Goal: Information Seeking & Learning: Learn about a topic

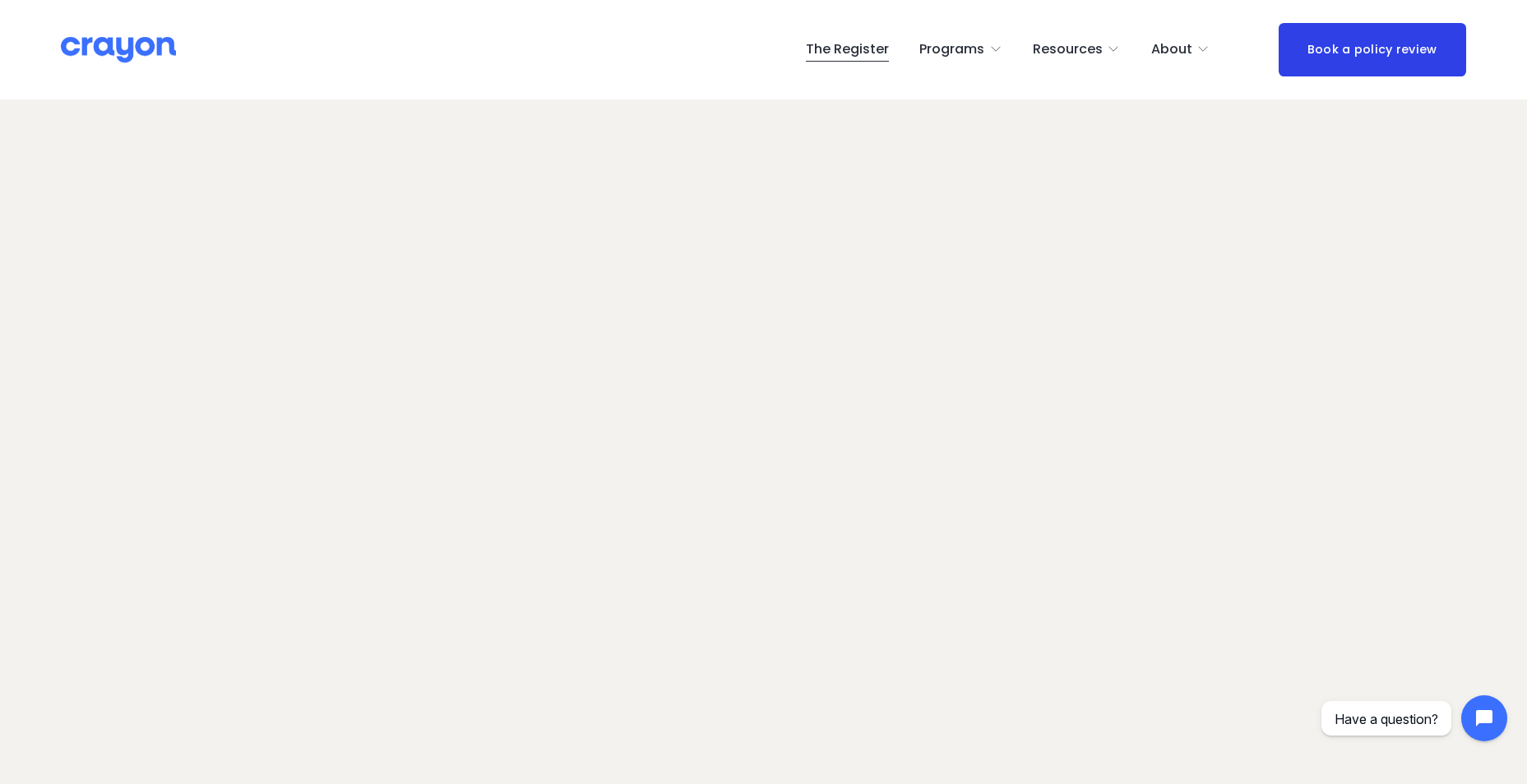
click at [0, 0] on span "Nest: Baby Prep" at bounding box center [0, 0] width 0 height 0
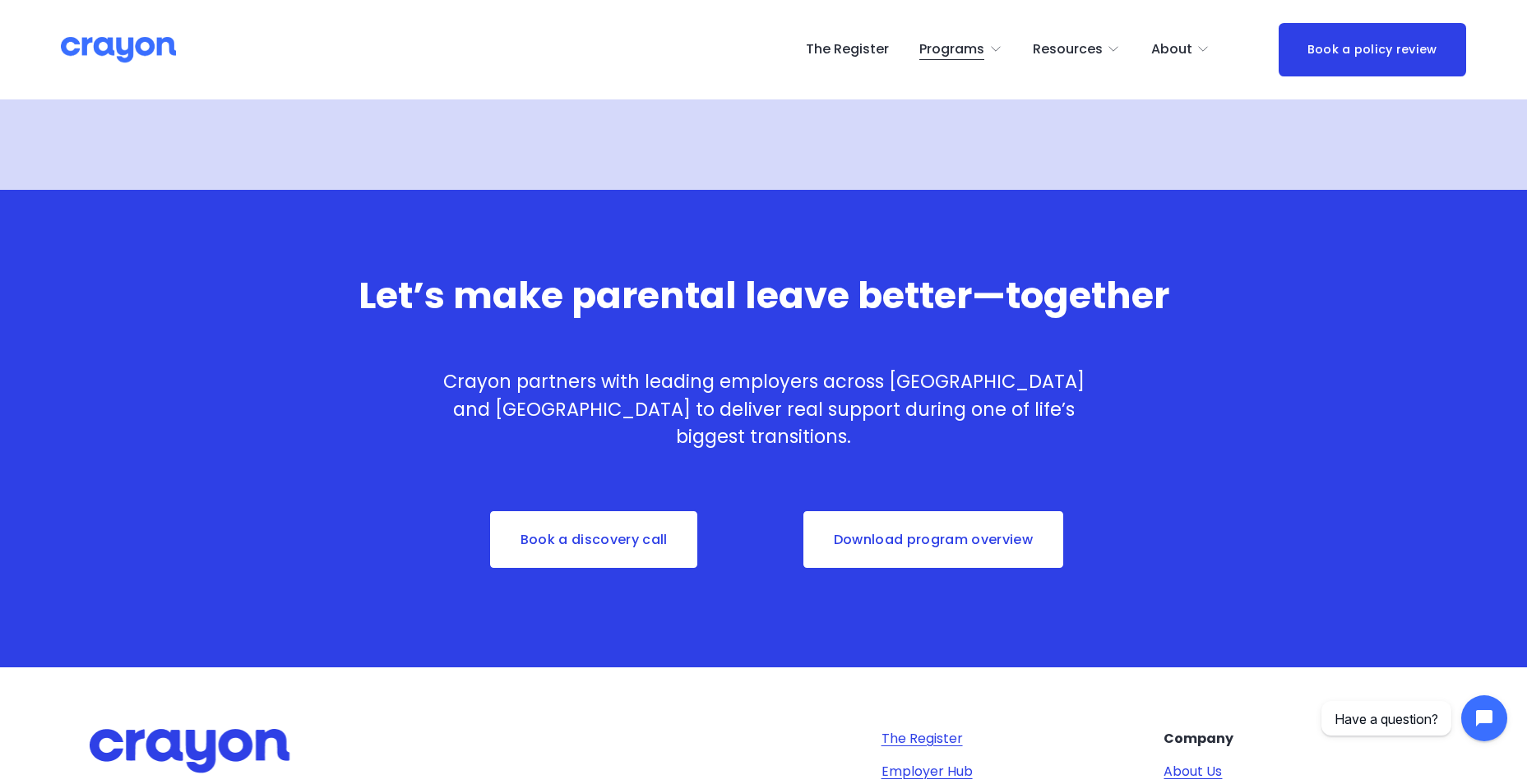
scroll to position [5342, 0]
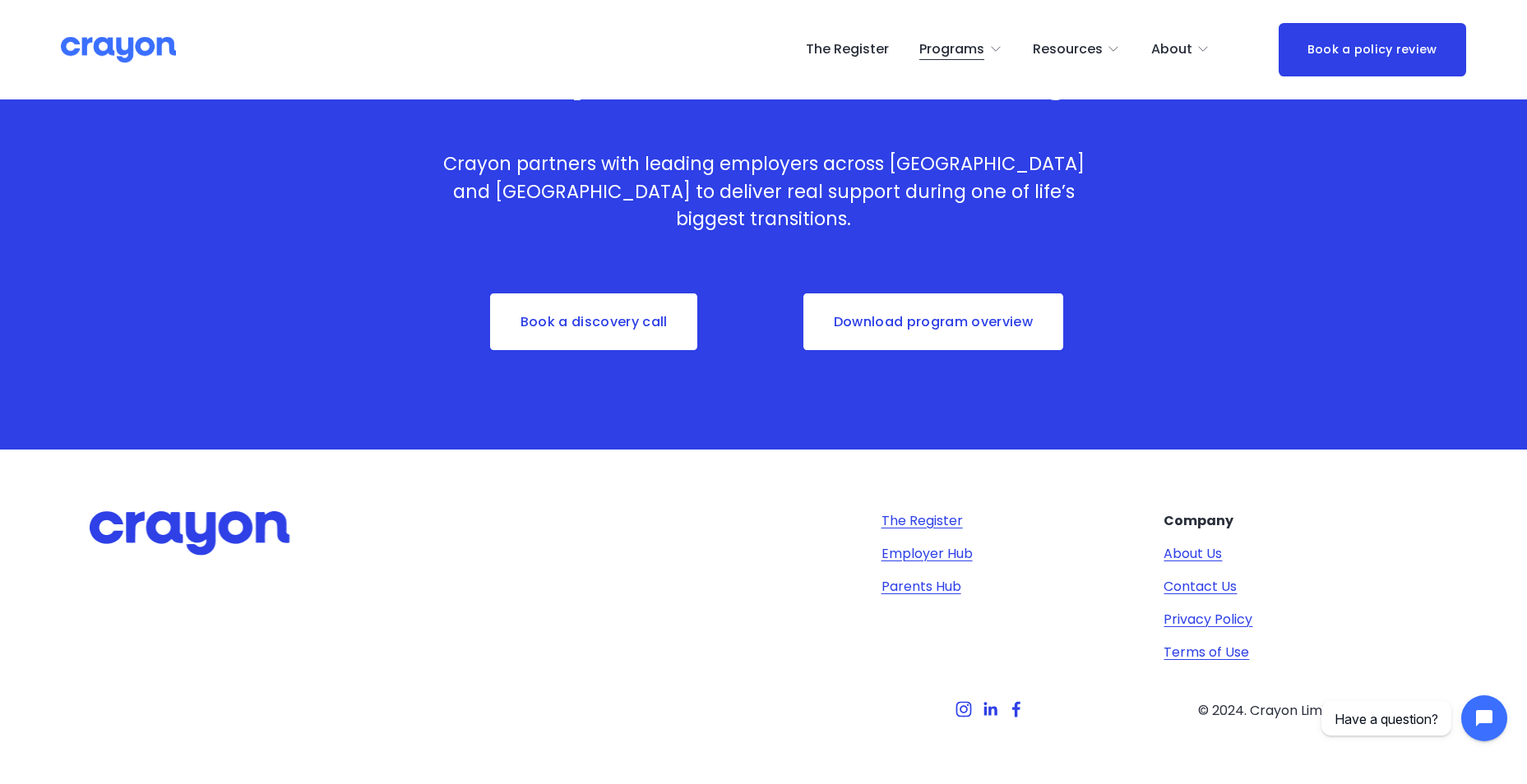
click at [915, 595] on link "Parents Hub" at bounding box center [921, 587] width 80 height 20
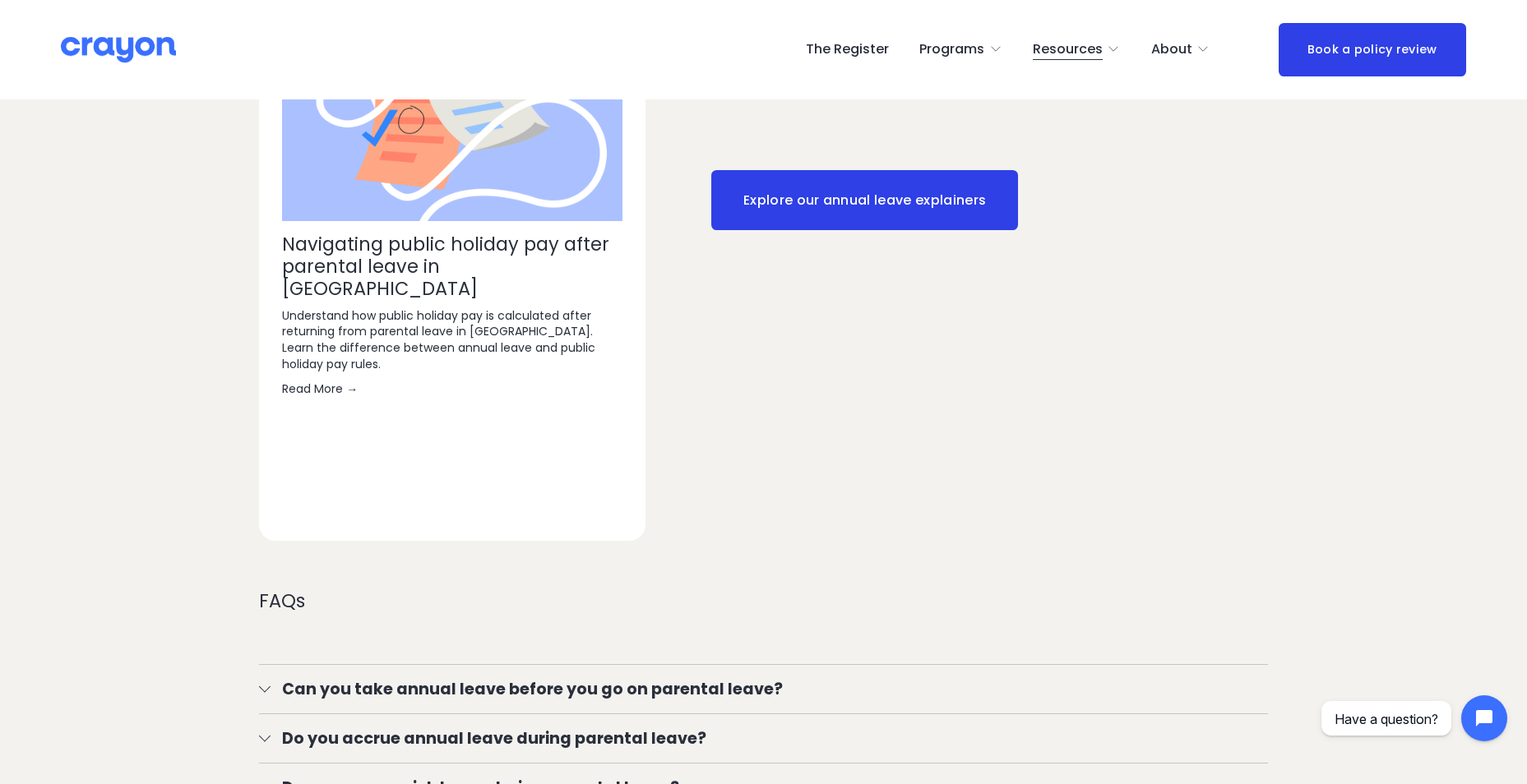
scroll to position [2548, 0]
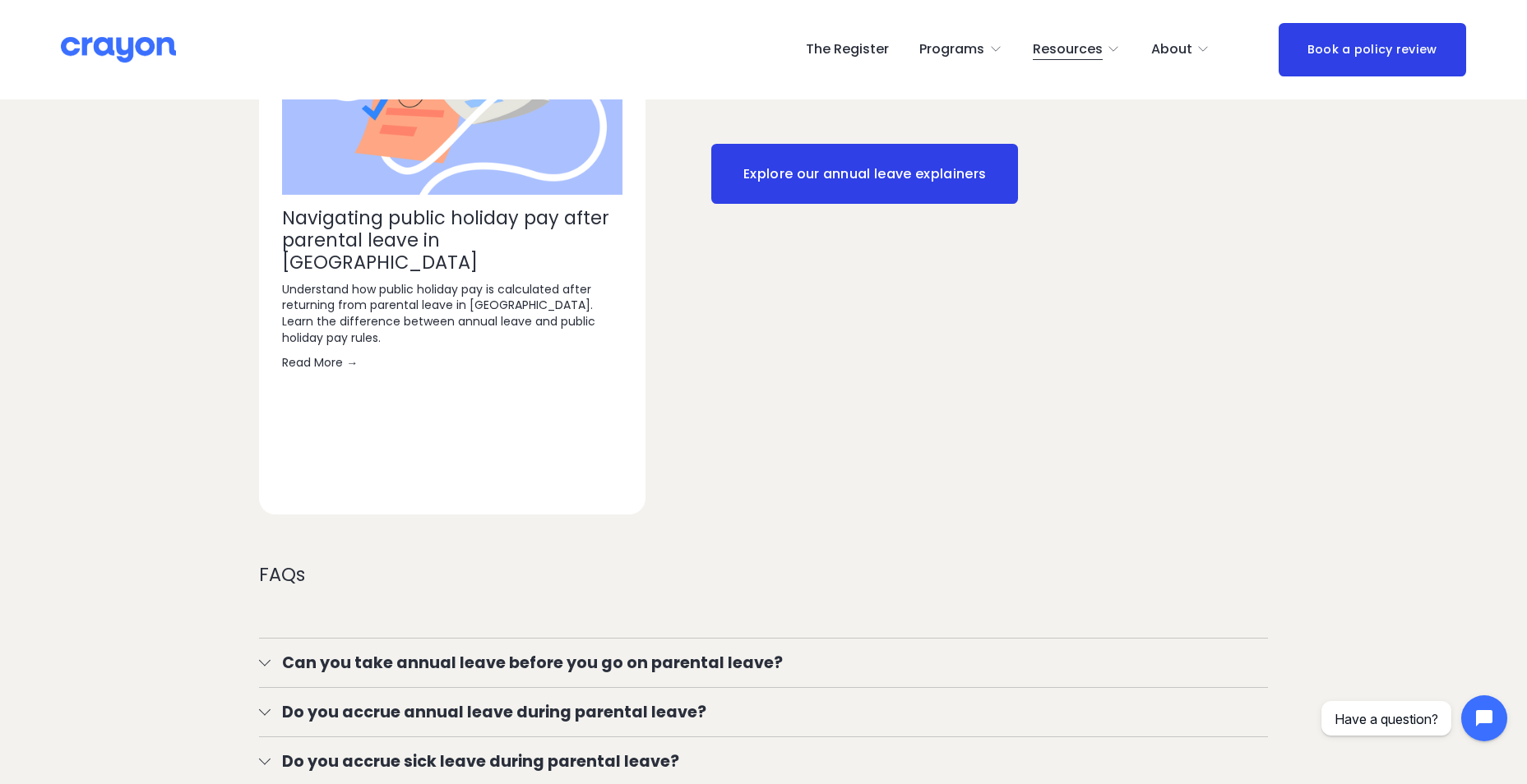
click at [267, 664] on div at bounding box center [265, 661] width 12 height 12
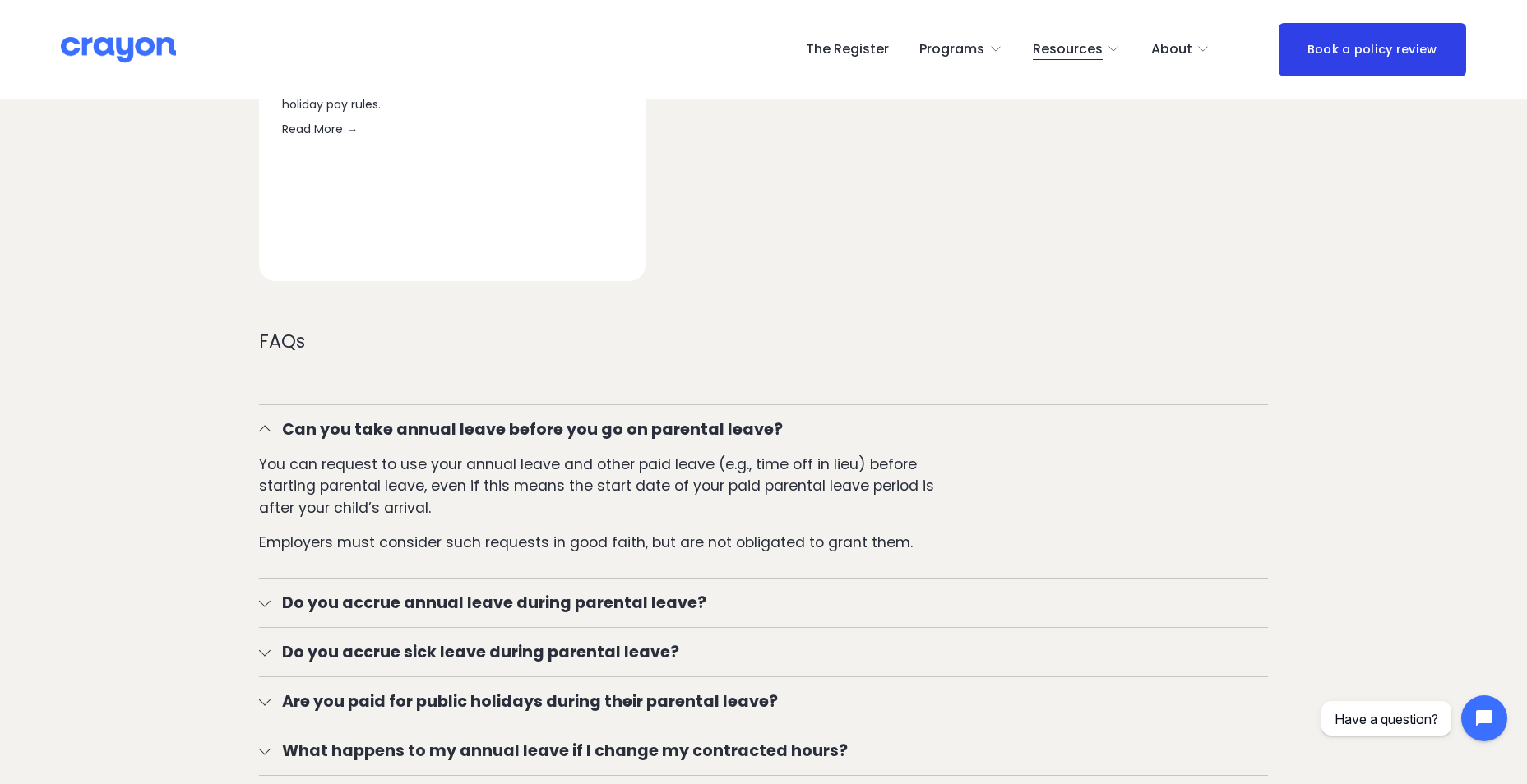
scroll to position [2794, 0]
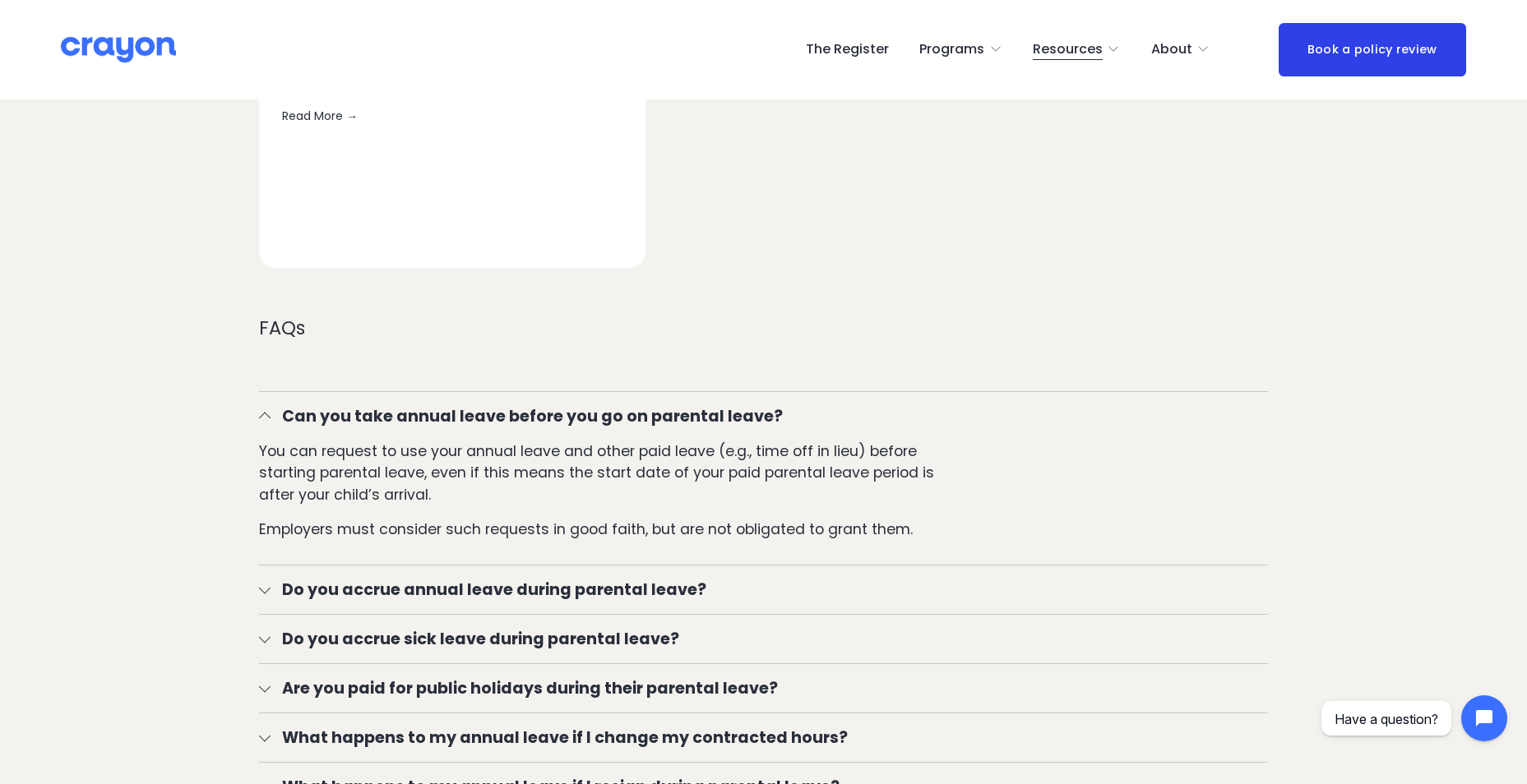
click at [267, 590] on div at bounding box center [265, 587] width 12 height 12
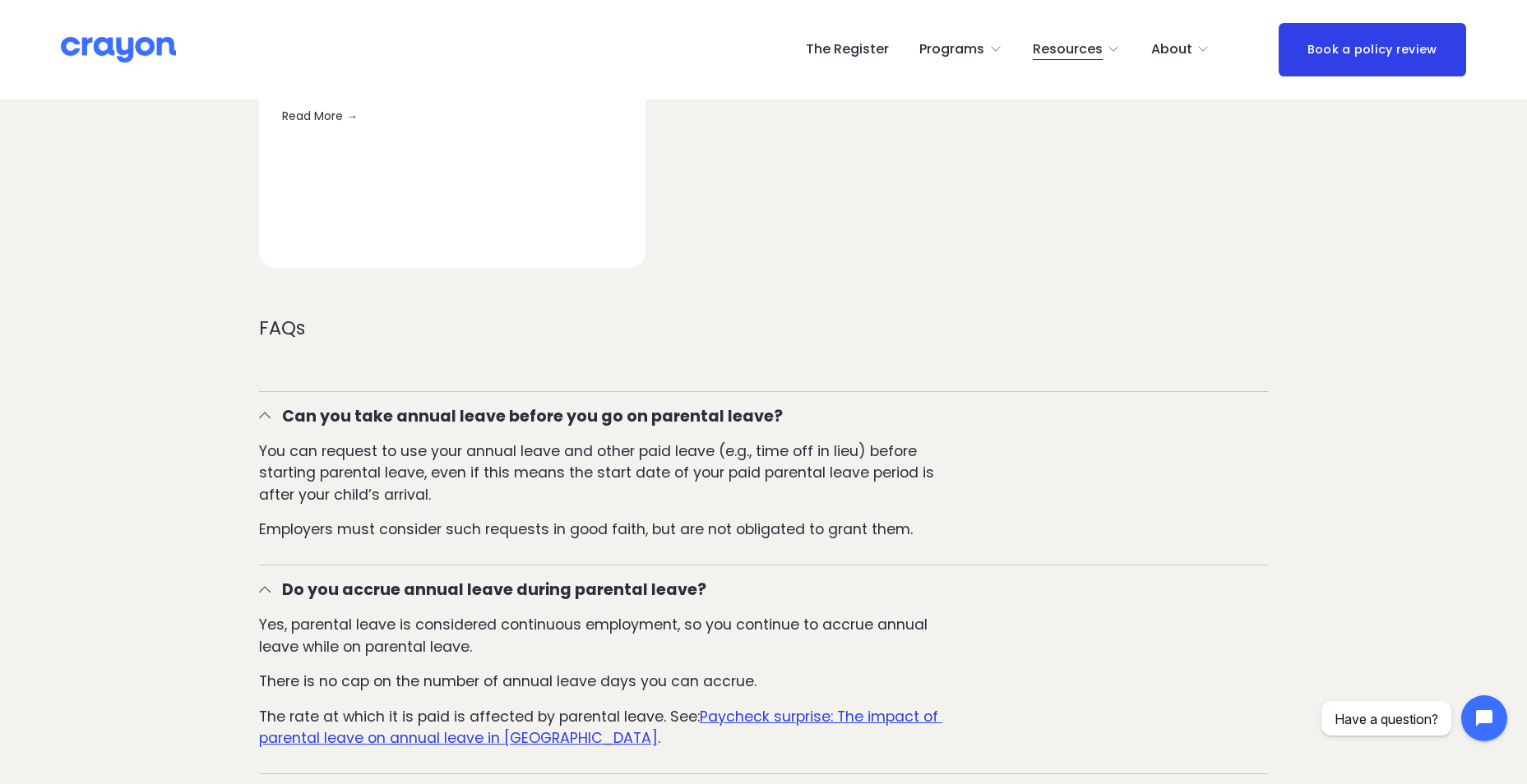
click at [263, 414] on div at bounding box center [265, 418] width 12 height 12
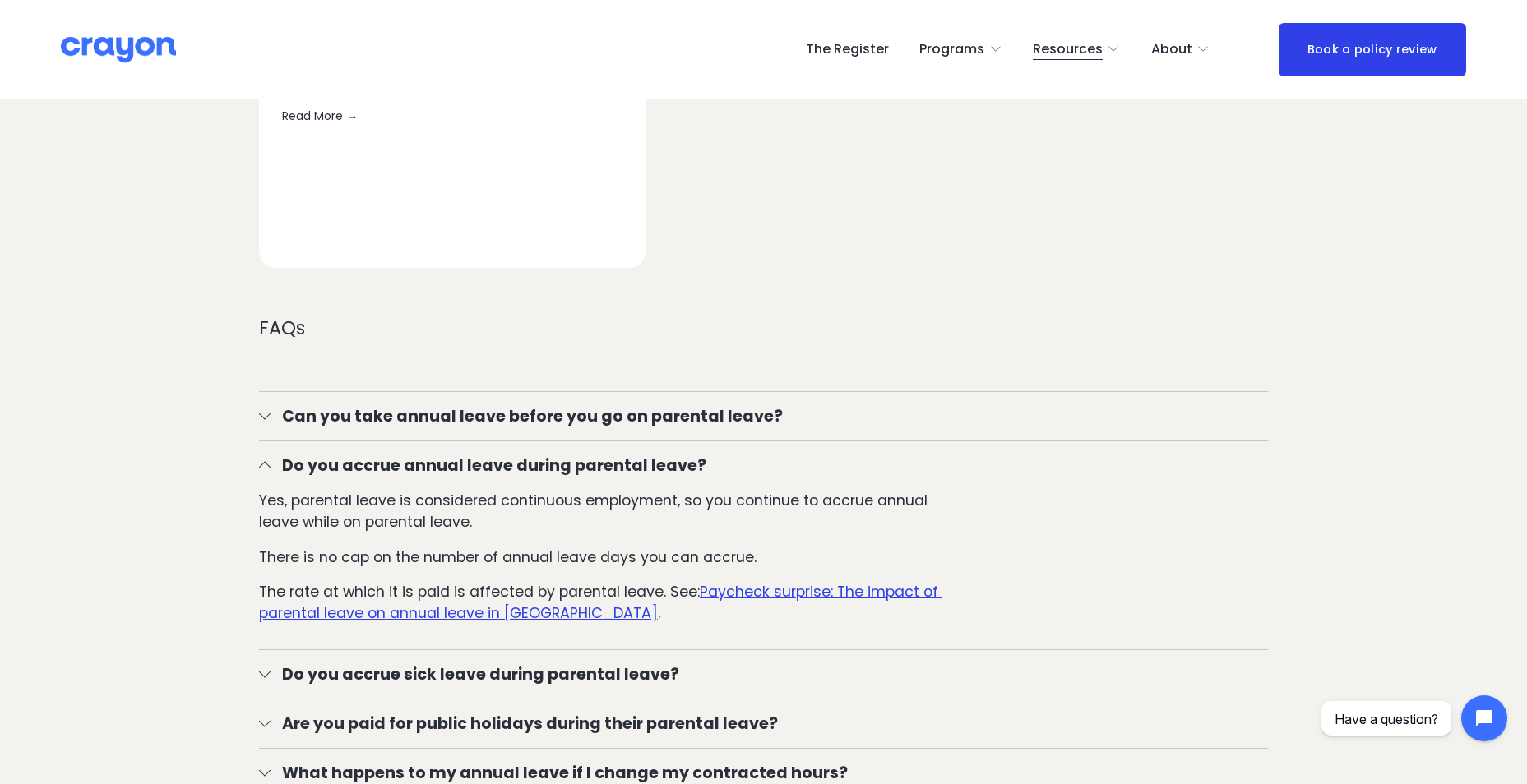
click at [267, 463] on div at bounding box center [265, 468] width 12 height 12
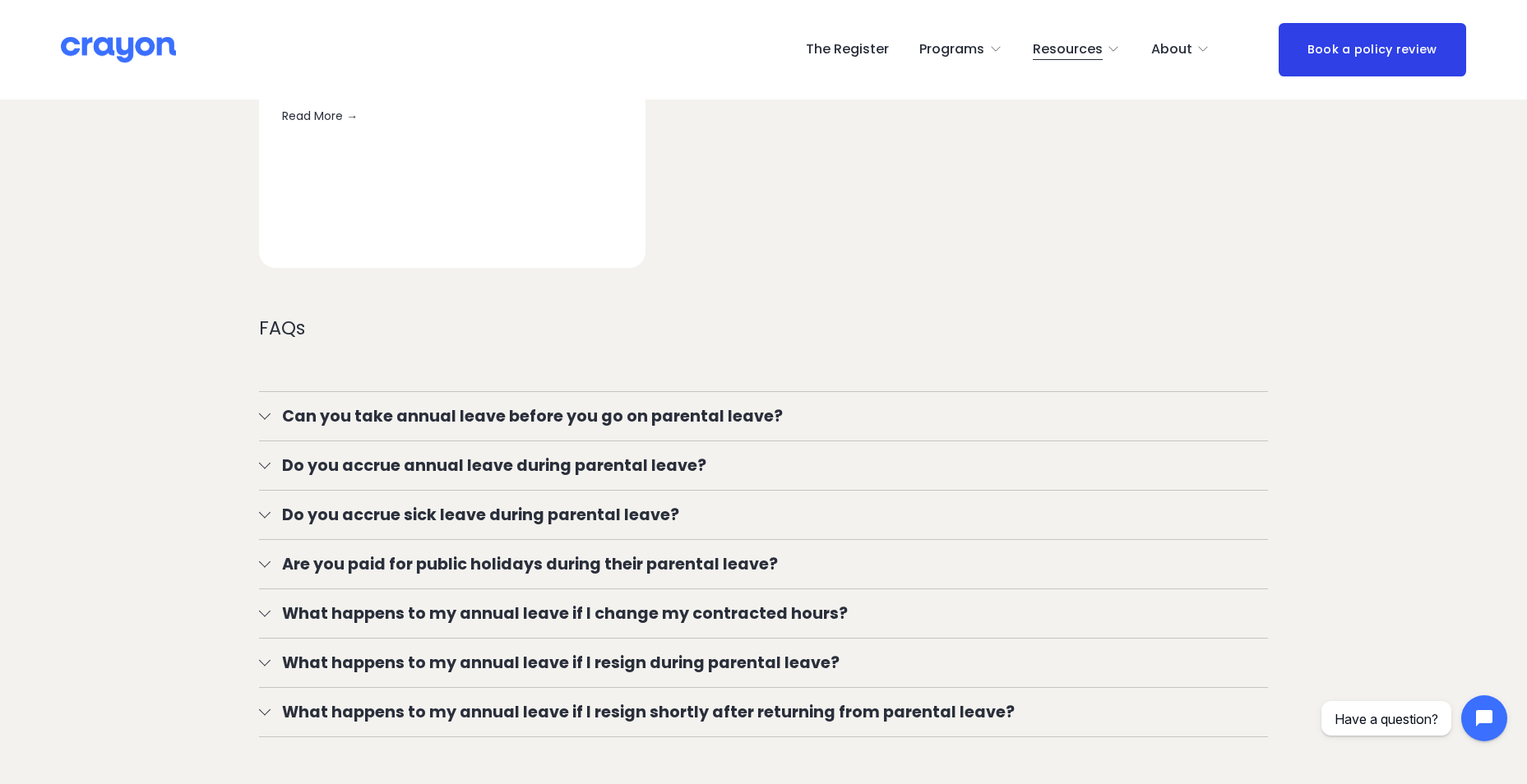
click at [271, 515] on span "Do you accrue sick leave during parental leave?" at bounding box center [769, 515] width 997 height 24
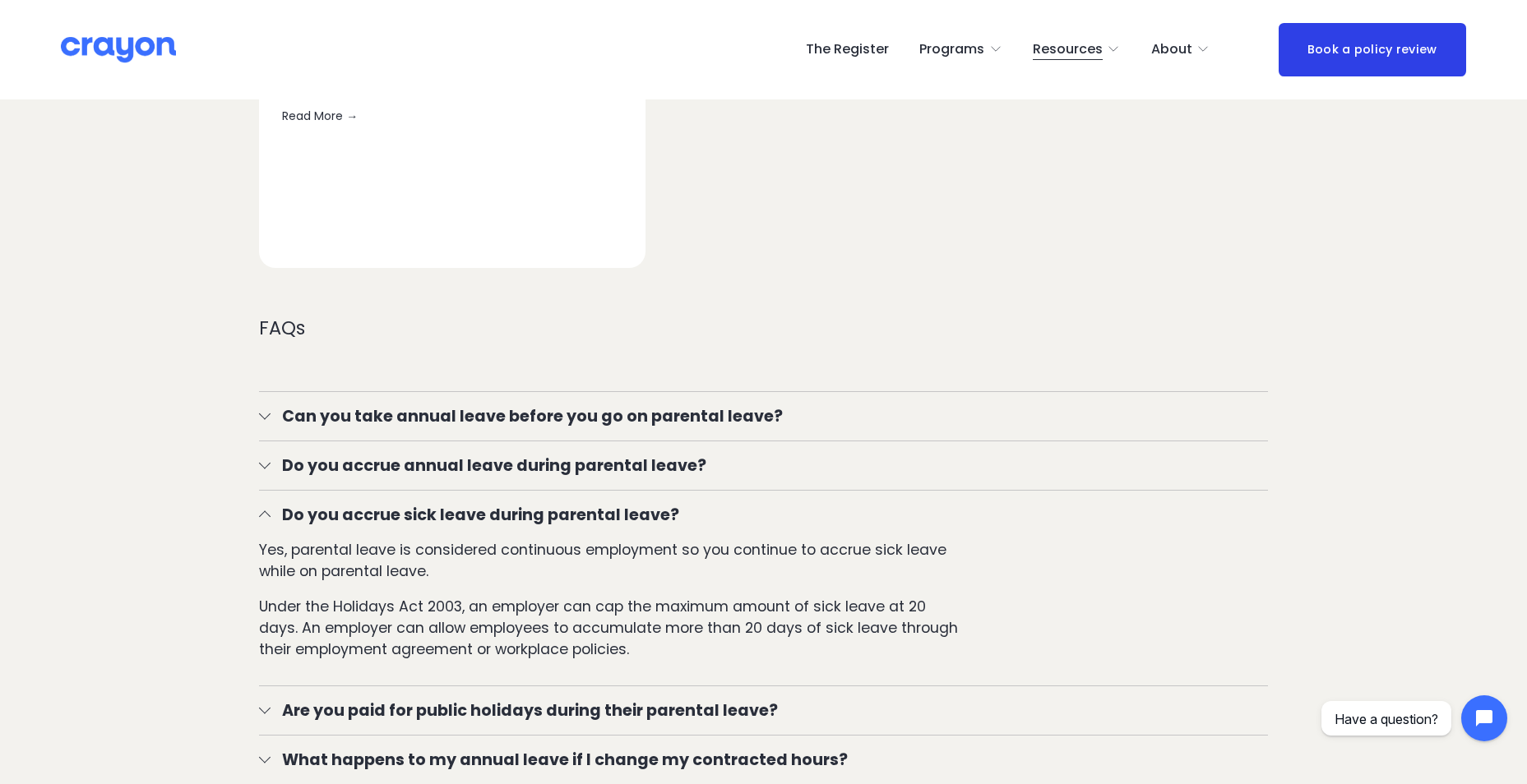
click at [270, 513] on span "Do you accrue sick leave during parental leave?" at bounding box center [769, 515] width 997 height 24
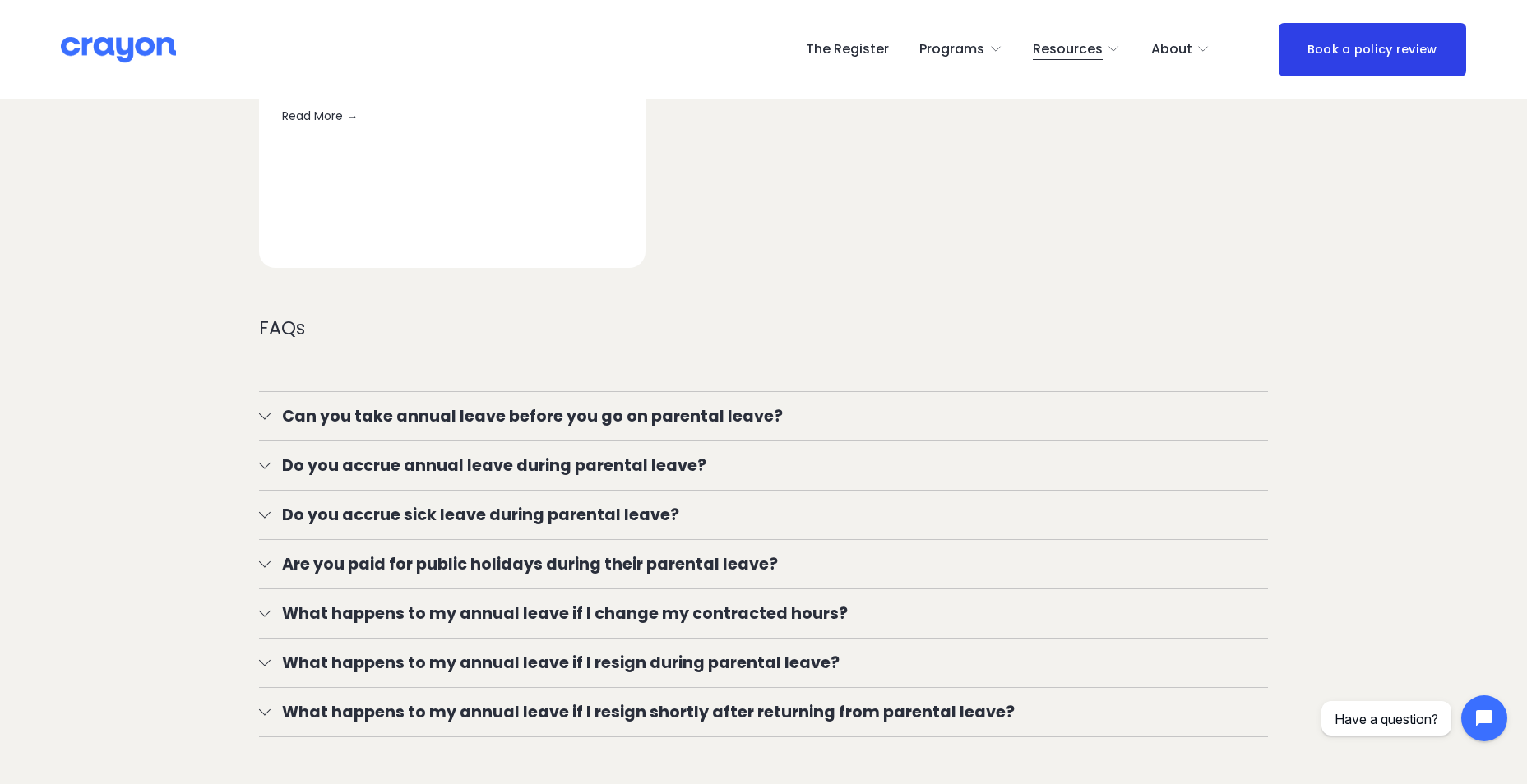
click at [267, 566] on div at bounding box center [265, 562] width 12 height 12
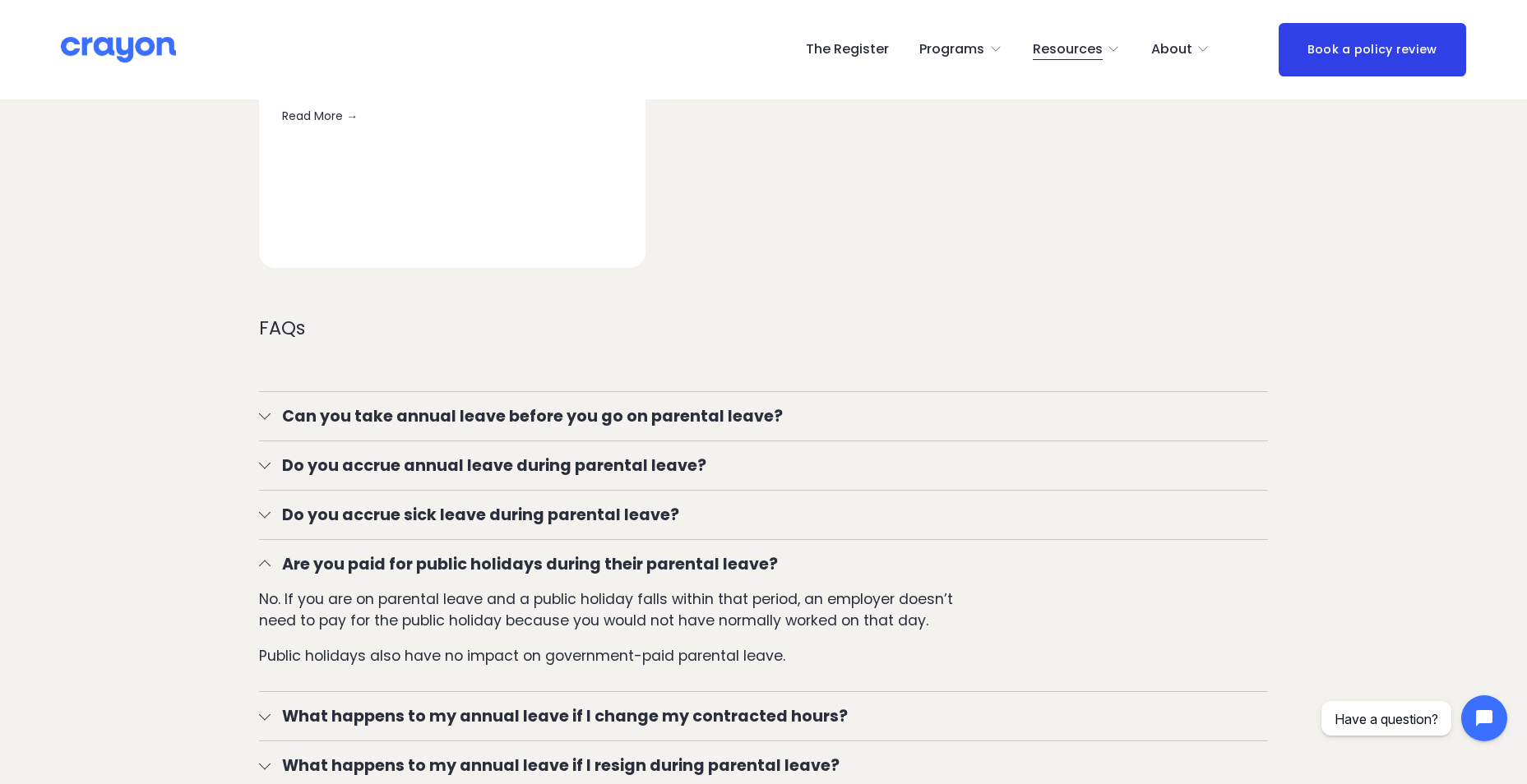
click at [267, 566] on div at bounding box center [265, 566] width 12 height 12
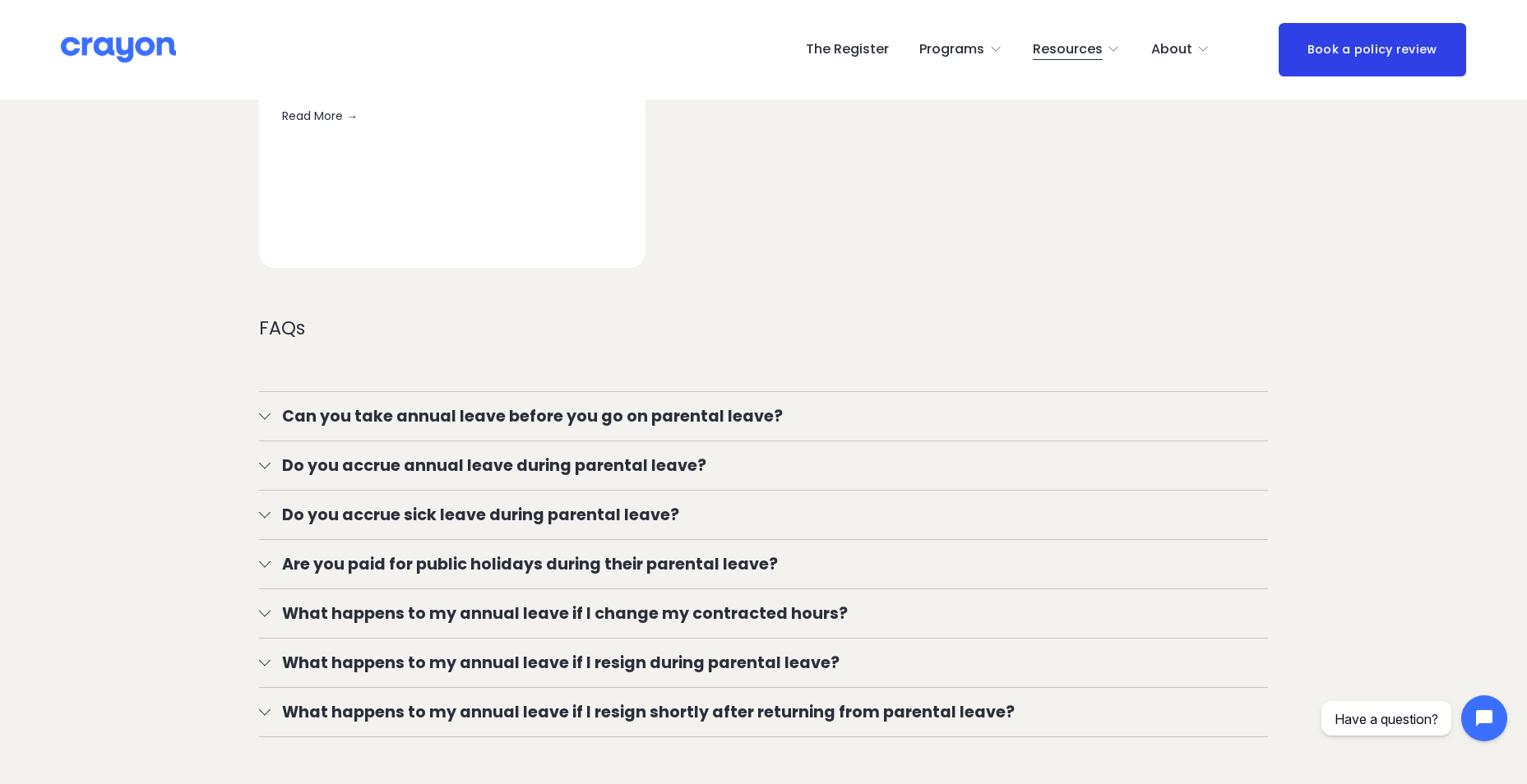
click at [269, 614] on button "What happens to my annual leave if I change my contracted hours?" at bounding box center [764, 614] width 1009 height 49
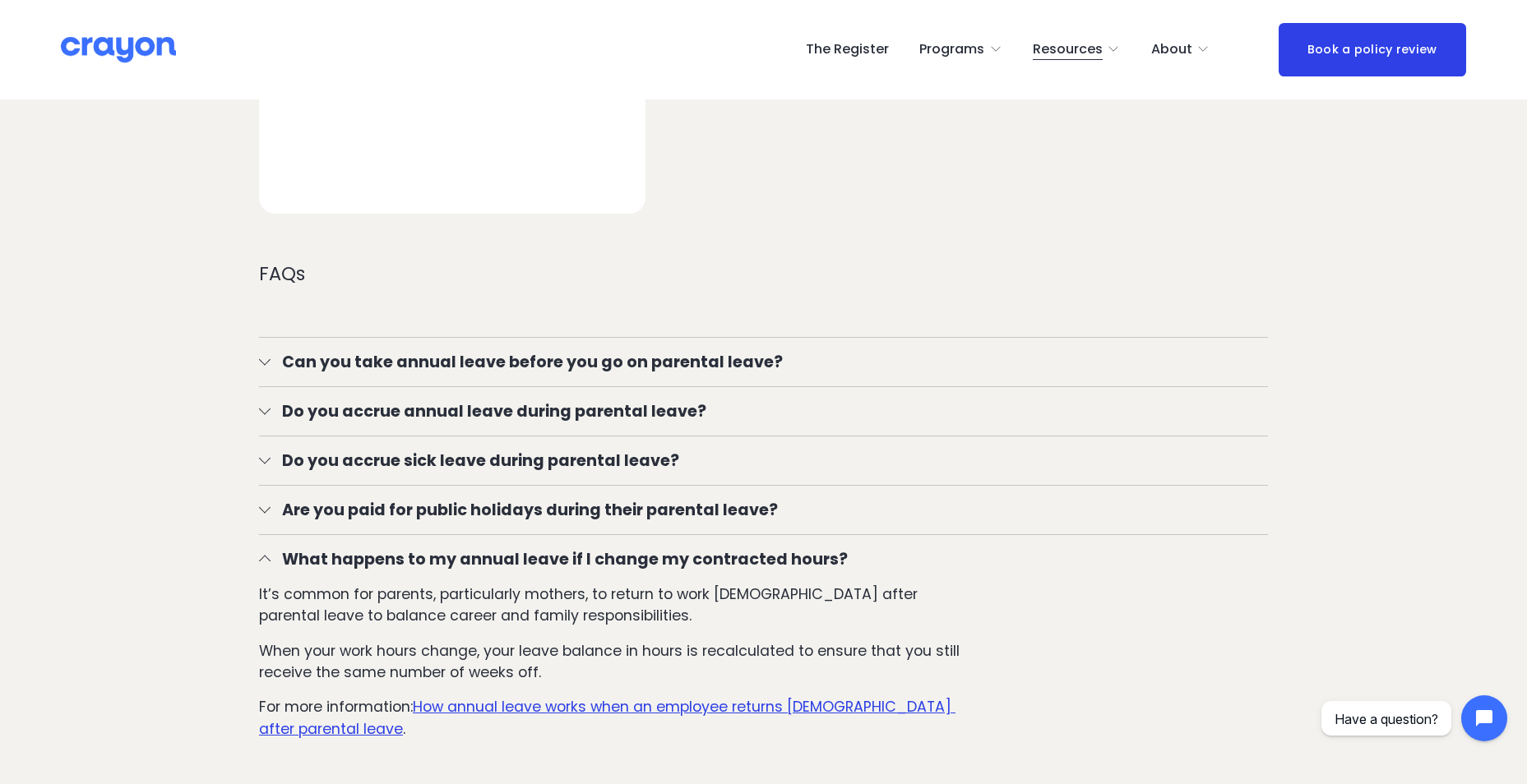
scroll to position [2877, 0]
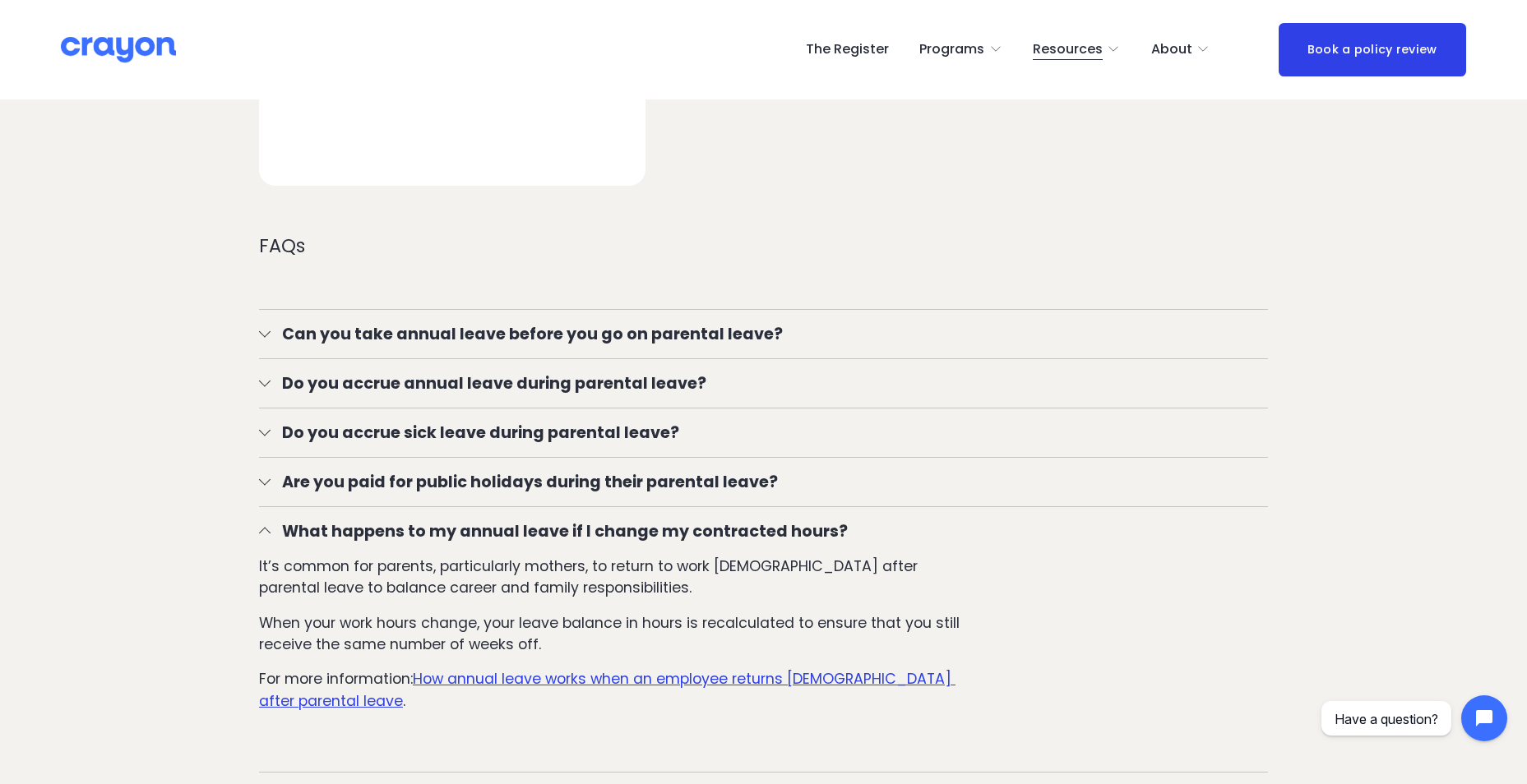
click at [266, 525] on button "What happens to my annual leave if I change my contracted hours?" at bounding box center [764, 531] width 1009 height 49
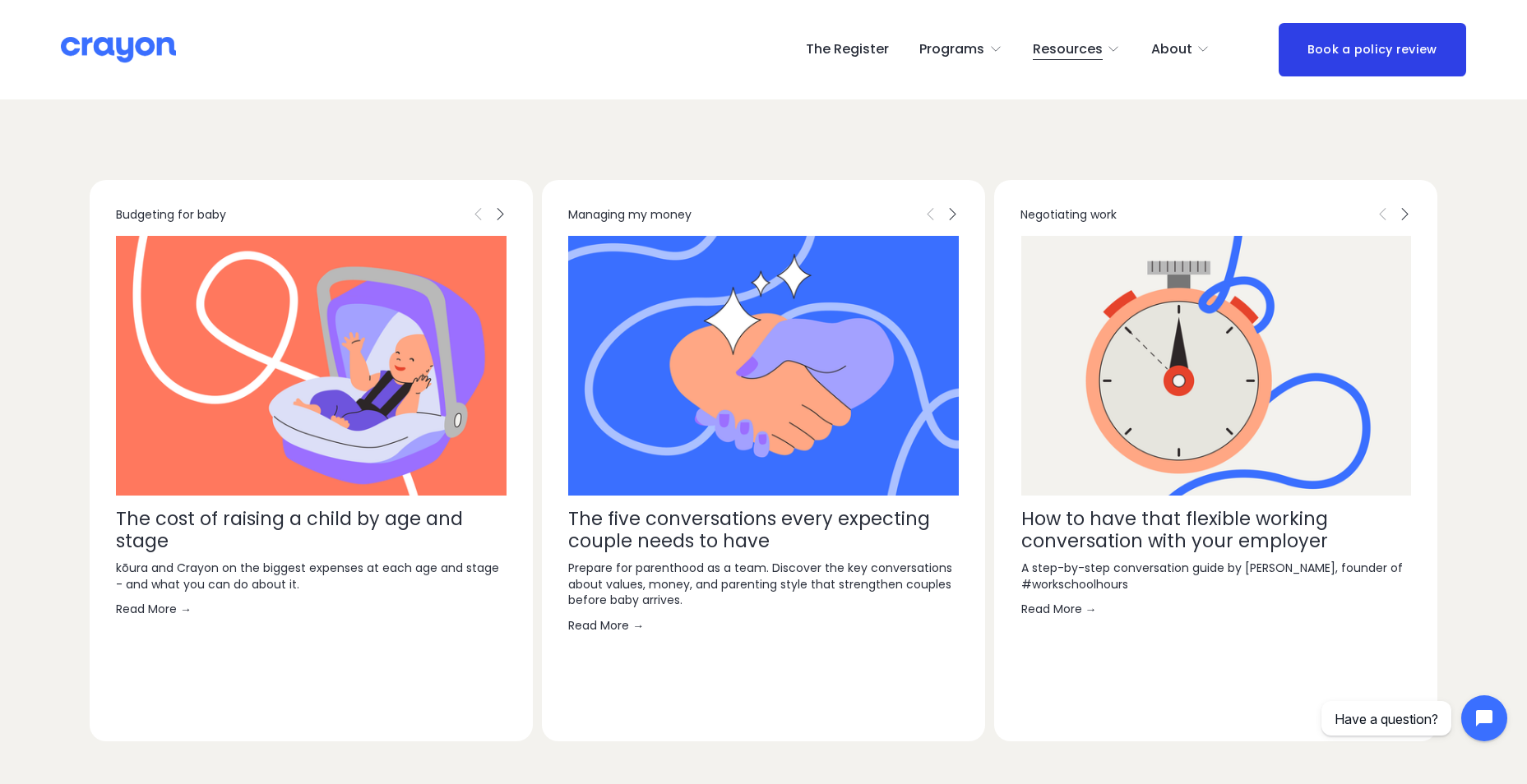
scroll to position [4109, 0]
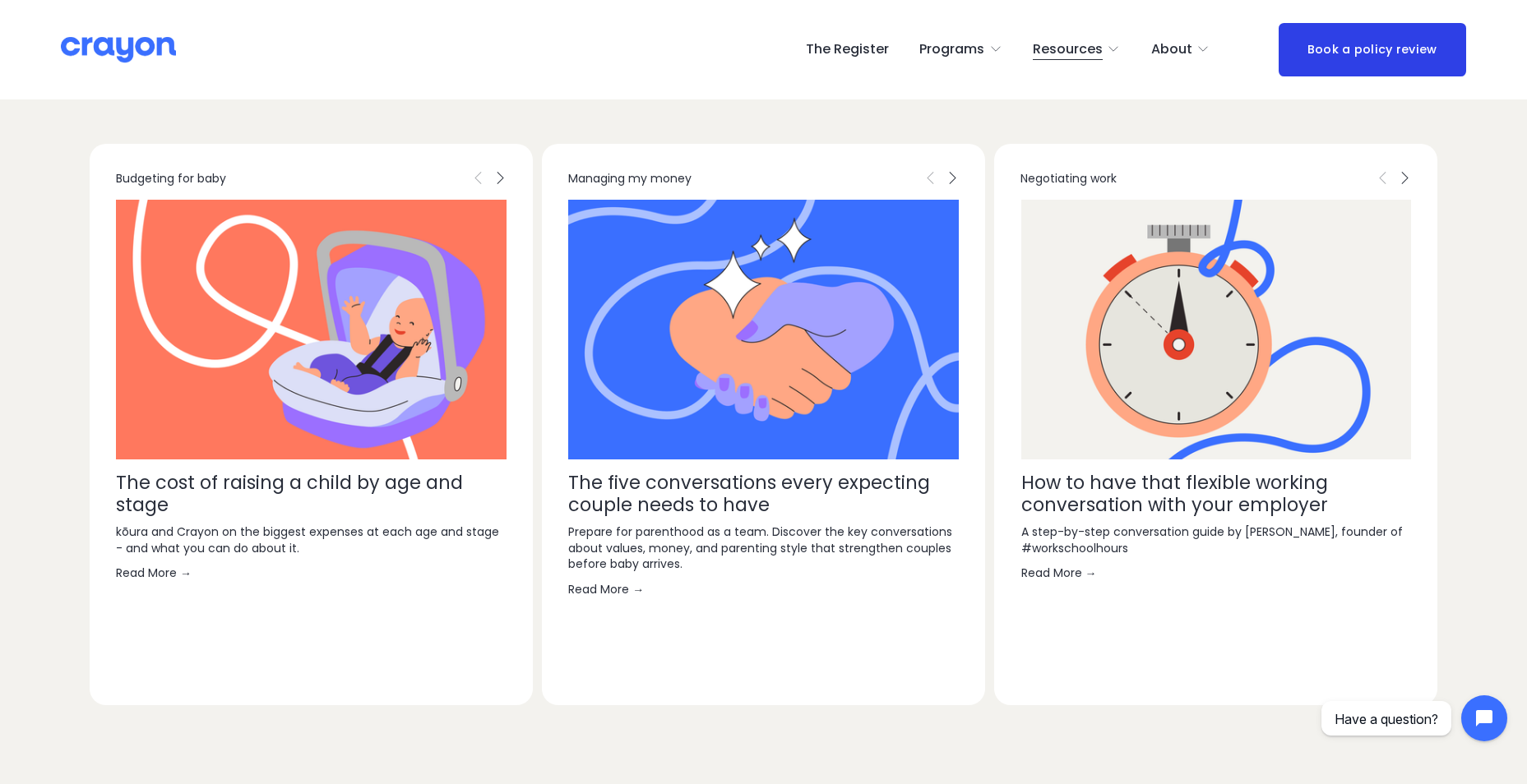
click at [162, 573] on link "Read More →" at bounding box center [311, 573] width 391 height 16
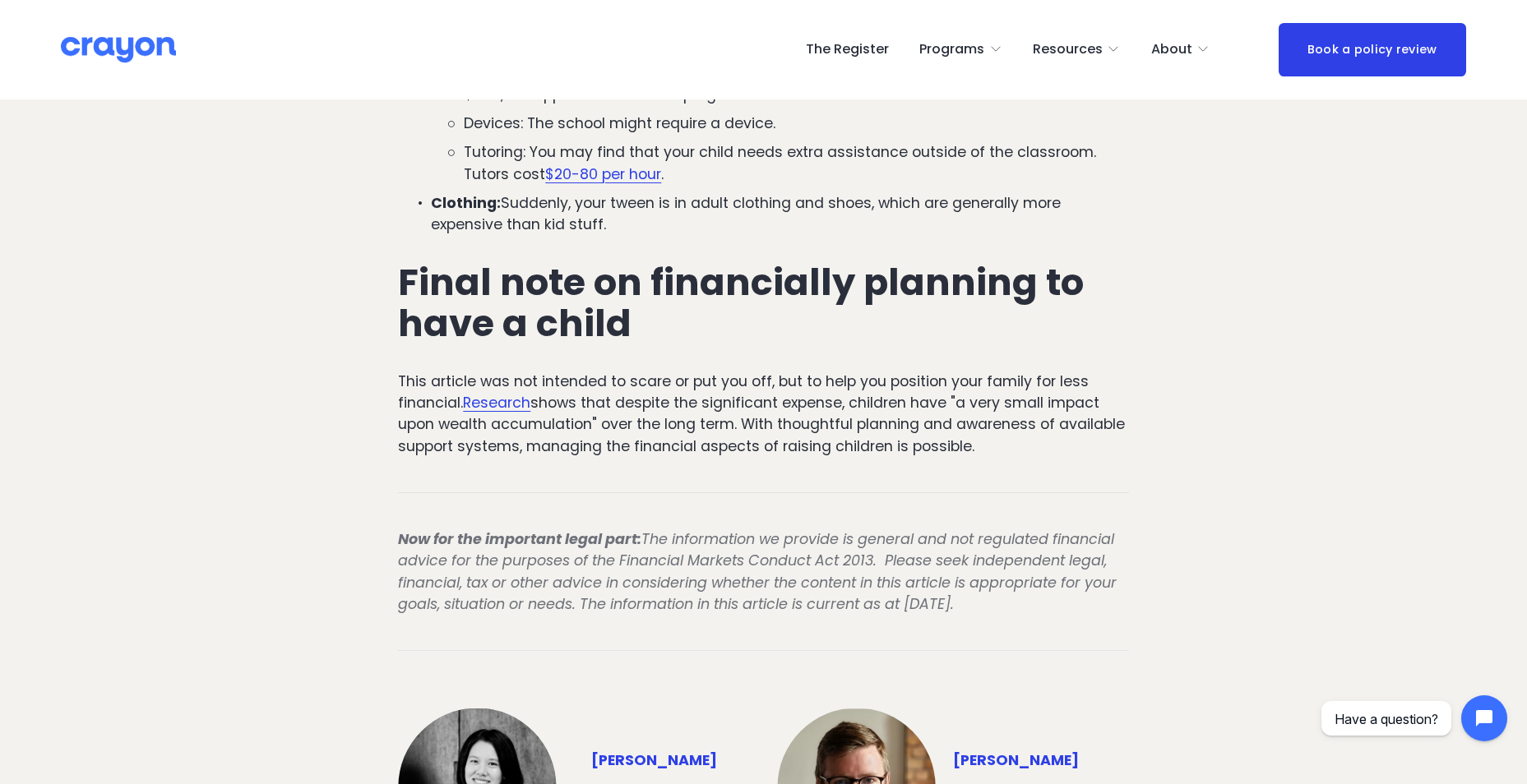
scroll to position [5753, 0]
